Goal: Task Accomplishment & Management: Complete application form

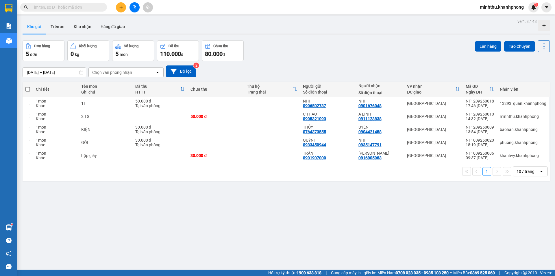
click at [40, 6] on input "text" at bounding box center [66, 7] width 68 height 6
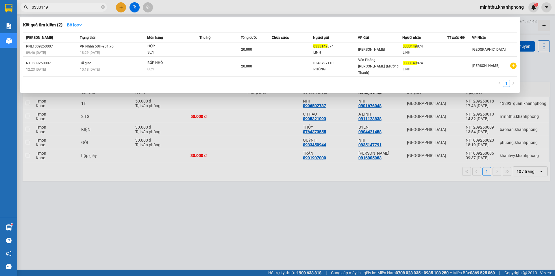
type input "0333149"
click at [121, 5] on div at bounding box center [277, 138] width 555 height 276
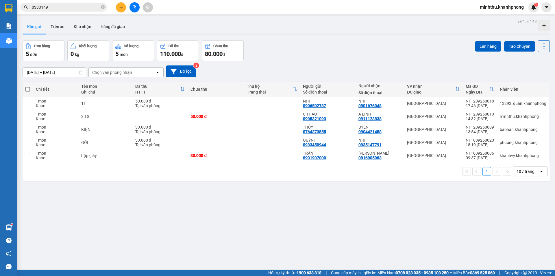
click at [120, 7] on icon "plus" at bounding box center [120, 7] width 3 height 0
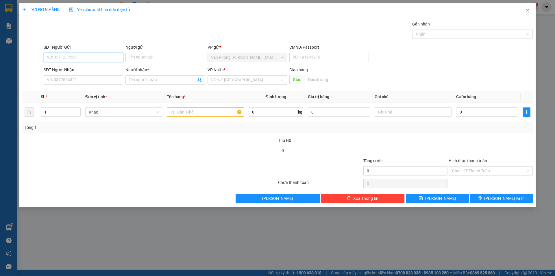
click at [58, 56] on input "SĐT Người Gửi" at bounding box center [84, 57] width 80 height 9
click at [66, 82] on input "SĐT Người Nhận" at bounding box center [84, 79] width 80 height 9
type input "0933124690"
drag, startPoint x: 146, startPoint y: 80, endPoint x: 229, endPoint y: 59, distance: 85.3
click at [146, 80] on input "Người nhận *" at bounding box center [162, 80] width 67 height 6
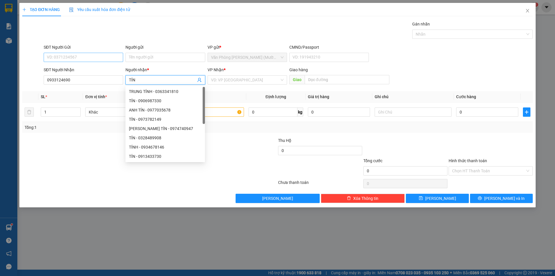
type input "TÍN"
click at [79, 59] on input "SĐT Người Gửi" at bounding box center [84, 57] width 80 height 9
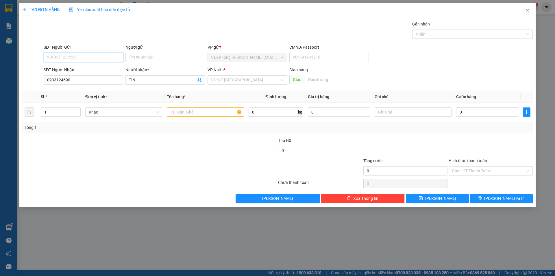
click at [64, 57] on input "SĐT Người Gửi" at bounding box center [84, 57] width 80 height 9
type input "0903001970"
click at [144, 60] on input "Người gửi" at bounding box center [166, 57] width 80 height 9
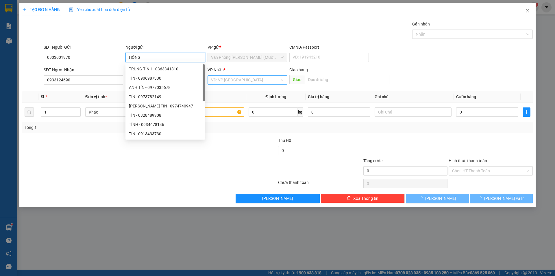
type input "HỒNG"
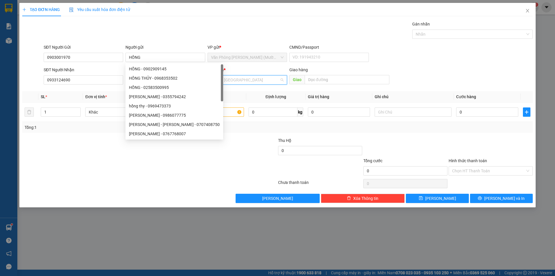
drag, startPoint x: 239, startPoint y: 82, endPoint x: 239, endPoint y: 113, distance: 31.5
click at [239, 82] on input "search" at bounding box center [245, 80] width 69 height 9
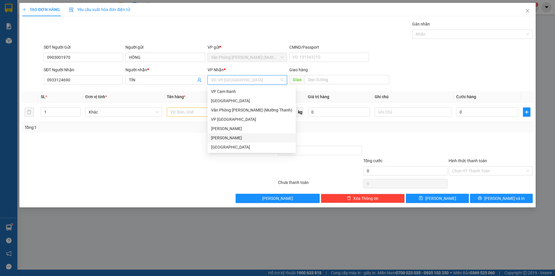
click at [233, 137] on div "[PERSON_NAME]" at bounding box center [251, 138] width 81 height 6
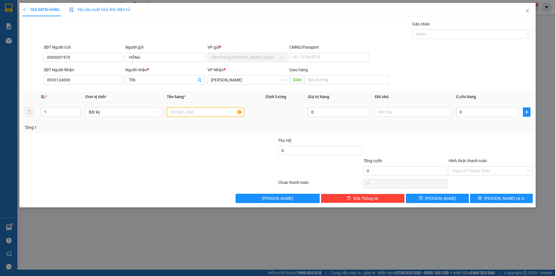
click at [179, 110] on input "text" at bounding box center [205, 111] width 77 height 9
type input "THÙNG XỐP"
click at [490, 114] on input "0" at bounding box center [488, 111] width 62 height 9
type input "3"
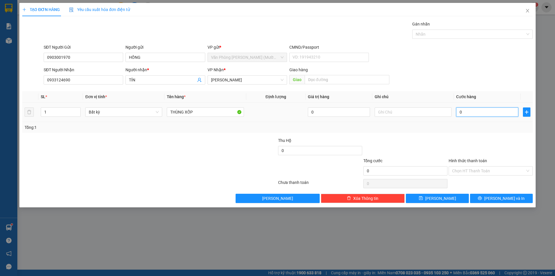
type input "3"
type input "30"
type input "30.000"
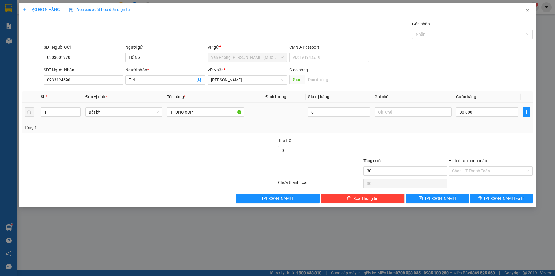
type input "30.000"
click at [478, 138] on div at bounding box center [490, 147] width 85 height 20
drag, startPoint x: 487, startPoint y: 199, endPoint x: 474, endPoint y: 182, distance: 21.7
click at [487, 199] on button "[PERSON_NAME] và In" at bounding box center [501, 198] width 63 height 9
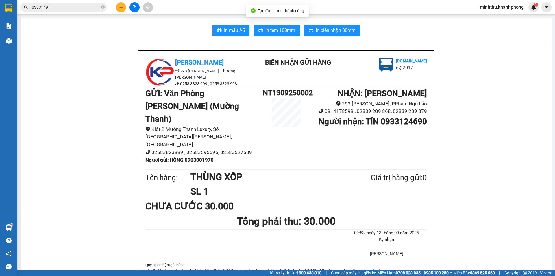
click at [329, 32] on span "In biên nhận 80mm" at bounding box center [336, 30] width 40 height 7
drag, startPoint x: 220, startPoint y: 29, endPoint x: 225, endPoint y: 28, distance: 5.0
click at [224, 29] on button "In mẫu A5" at bounding box center [231, 31] width 37 height 12
click at [120, 5] on icon "plus" at bounding box center [121, 7] width 4 height 4
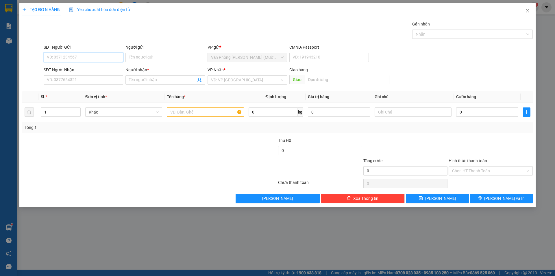
click at [59, 58] on input "SĐT Người Gửi" at bounding box center [84, 57] width 80 height 9
type input "0"
click at [528, 11] on icon "close" at bounding box center [527, 10] width 3 height 3
